Goal: Entertainment & Leisure: Consume media (video, audio)

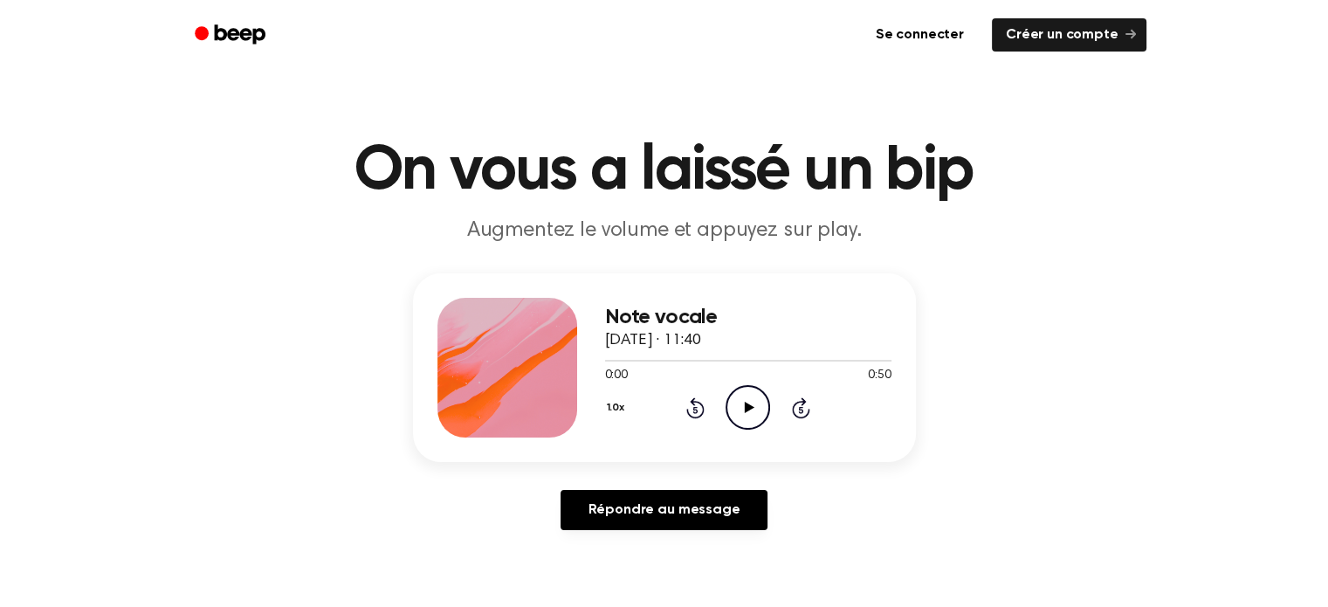
click at [748, 402] on icon "Play Audio" at bounding box center [748, 407] width 45 height 45
click at [870, 466] on div "Note vocale [DATE] · 11:40 0:34 0:50 Votre navigateur ne prend pas en charge l'…" at bounding box center [664, 408] width 1286 height 271
click at [691, 401] on icon at bounding box center [695, 407] width 18 height 21
click at [695, 403] on icon at bounding box center [695, 407] width 18 height 21
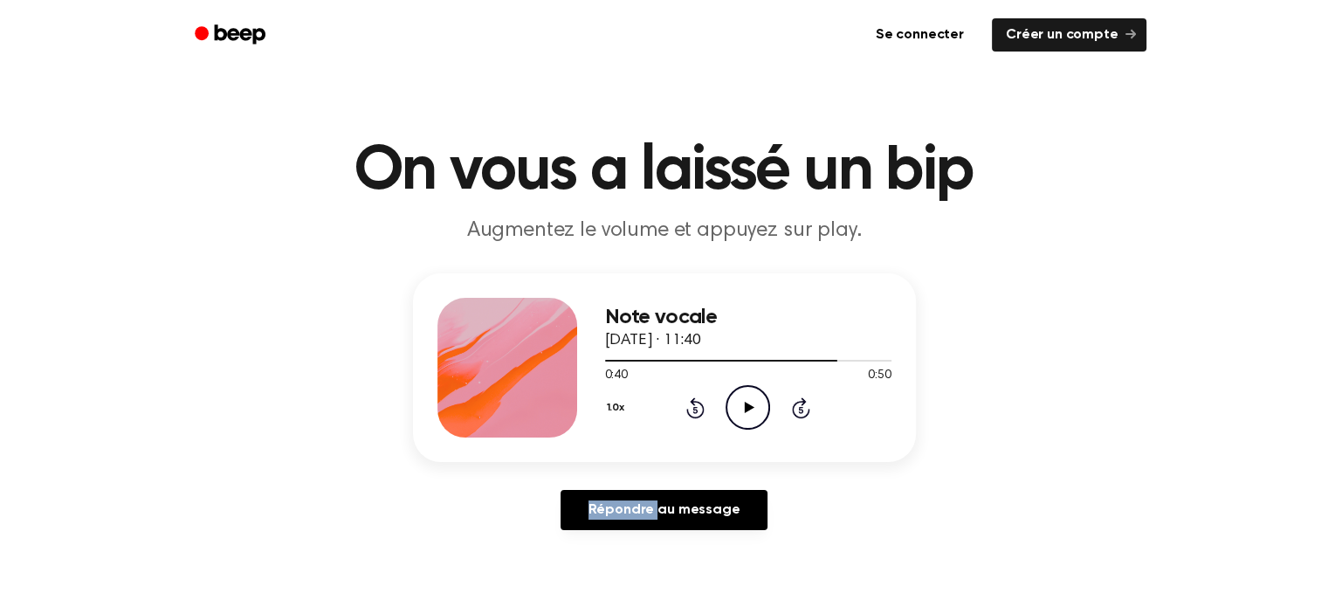
click at [695, 403] on icon at bounding box center [695, 407] width 18 height 21
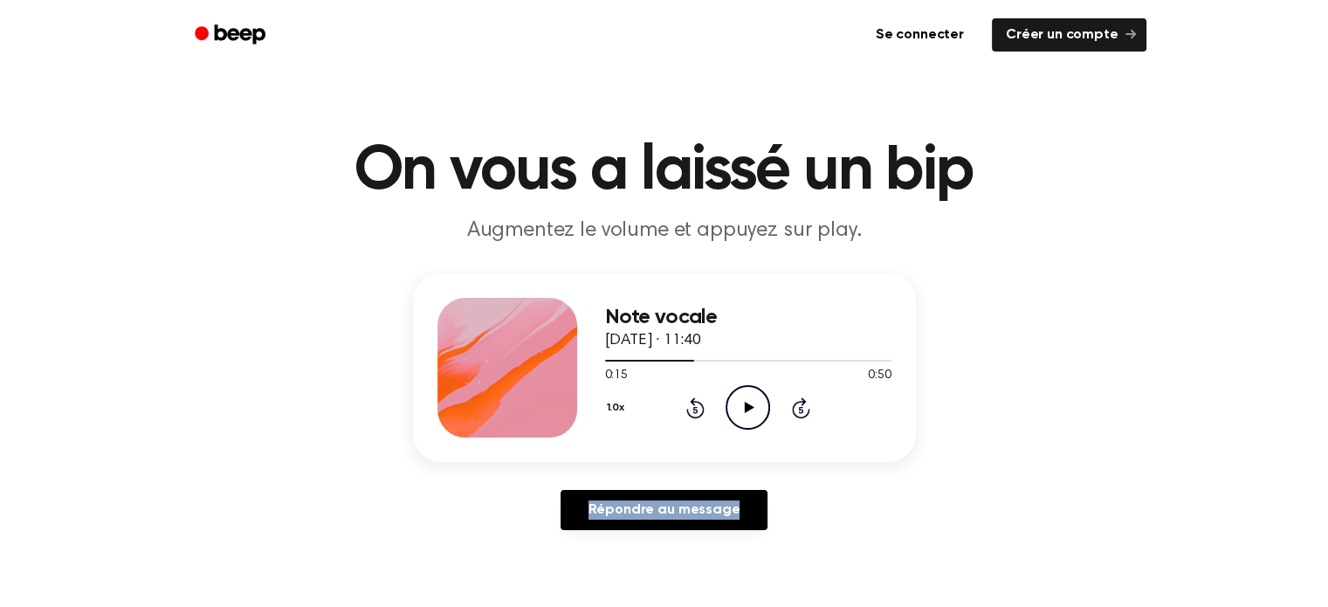
click at [695, 403] on icon at bounding box center [695, 407] width 18 height 21
click at [735, 397] on icon "Play Audio" at bounding box center [748, 407] width 45 height 45
